Goal: Information Seeking & Learning: Check status

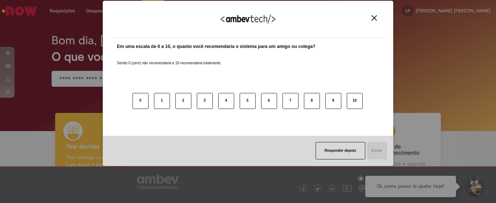
click at [375, 17] on img "Close" at bounding box center [374, 17] width 5 height 5
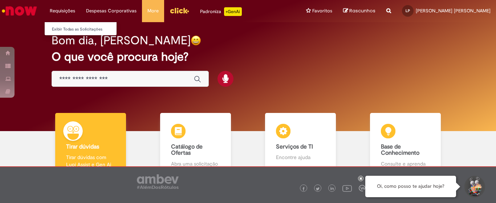
click at [68, 11] on li "Requisições Exibir Todas as Solicitações" at bounding box center [62, 11] width 36 height 22
click at [67, 26] on link "Exibir Todas as Solicitações" at bounding box center [85, 29] width 80 height 8
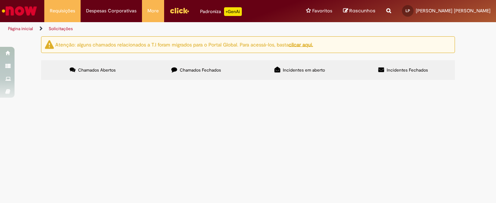
click at [180, 67] on span "Chamados Fechados" at bounding box center [200, 70] width 41 height 6
click at [106, 70] on span "Chamados Abertos" at bounding box center [97, 70] width 38 height 6
click at [176, 73] on label "Chamados Fechados" at bounding box center [197, 70] width 104 height 20
click at [279, 72] on icon at bounding box center [278, 70] width 6 height 6
click at [0, 0] on div "Não há registros em Incidente usando este filtro" at bounding box center [0, 0] width 0 height 0
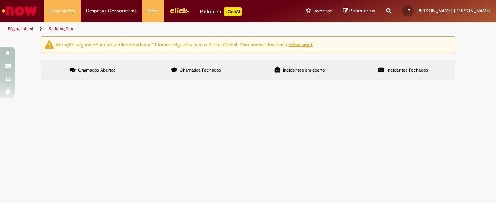
click at [54, 29] on link "Solicitações" at bounding box center [61, 29] width 24 height 6
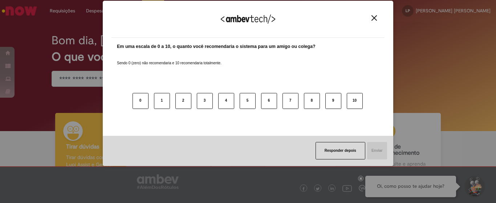
click at [376, 18] on img "Close" at bounding box center [374, 17] width 5 height 5
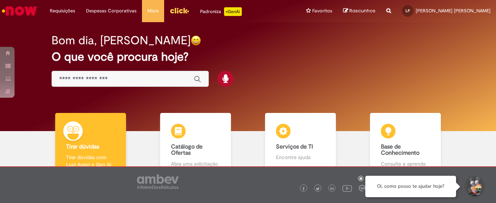
scroll to position [47, 0]
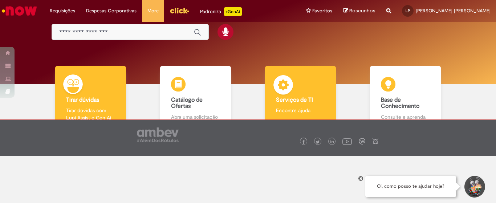
click at [283, 90] on img at bounding box center [283, 86] width 22 height 22
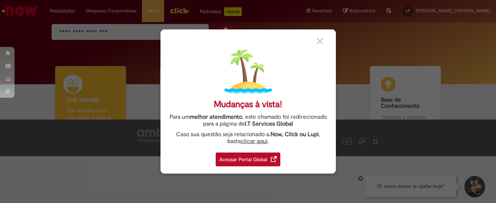
click at [248, 155] on div "Acessar Portal Global" at bounding box center [248, 160] width 65 height 14
